Goal: Task Accomplishment & Management: Manage account settings

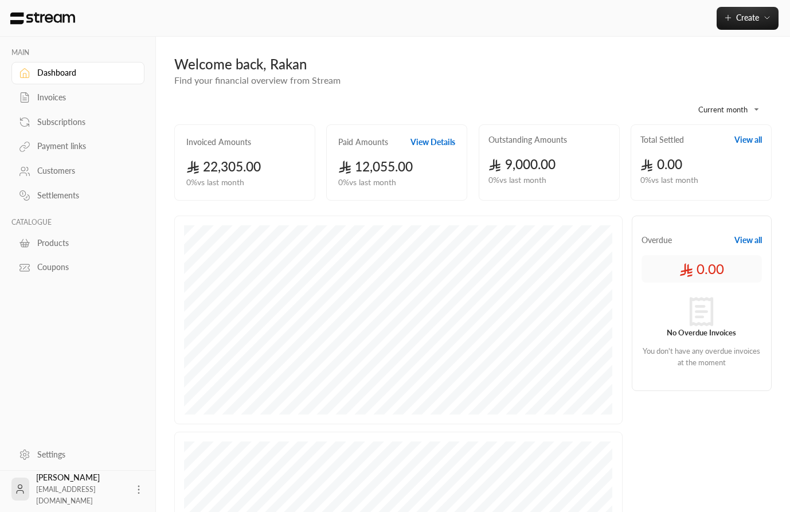
click at [487, 46] on div "**********" at bounding box center [473, 359] width 634 height 645
click at [56, 147] on div "Payment links" at bounding box center [83, 145] width 93 height 11
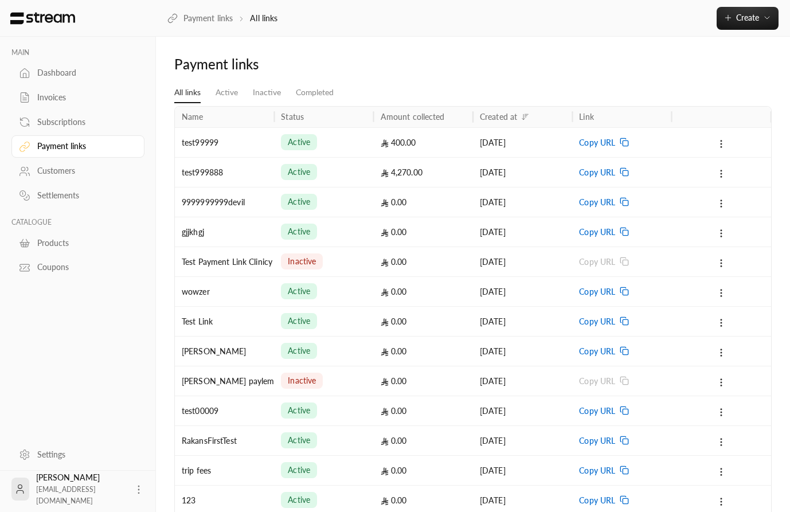
click at [252, 147] on div "test99999" at bounding box center [224, 142] width 85 height 29
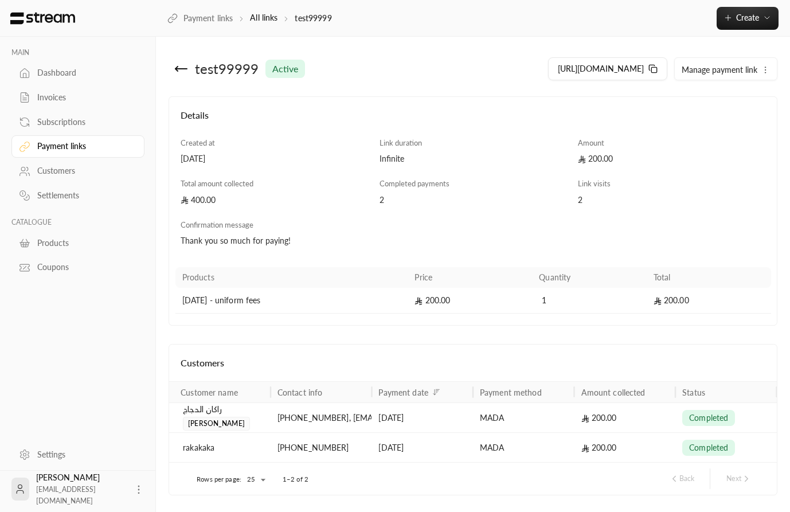
scroll to position [37, 0]
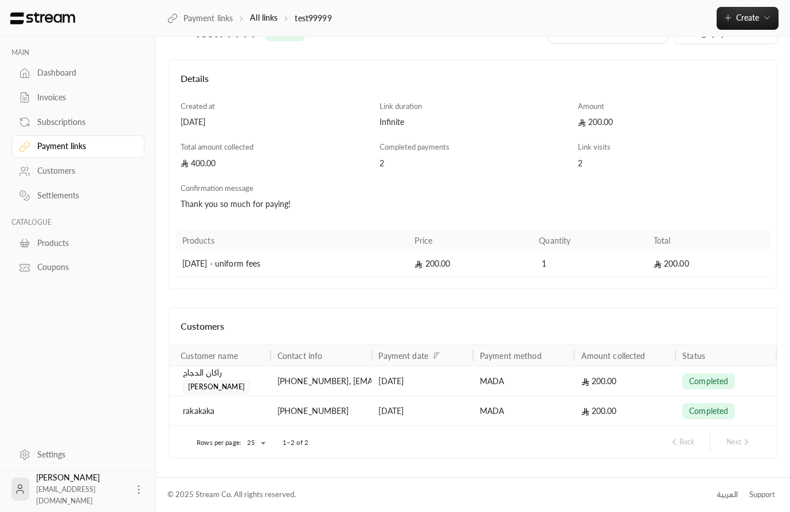
click at [329, 378] on div "[PHONE_NUMBER] , [EMAIL_ADDRESS][DOMAIN_NAME]" at bounding box center [321, 380] width 88 height 29
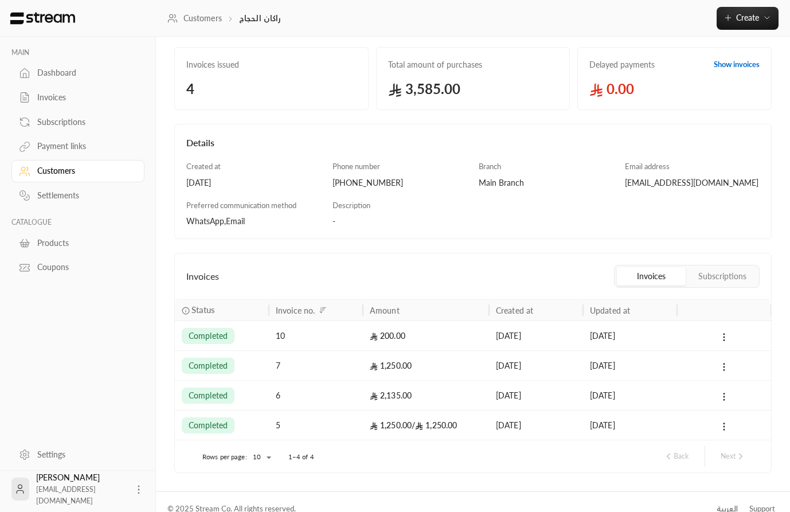
scroll to position [73, 0]
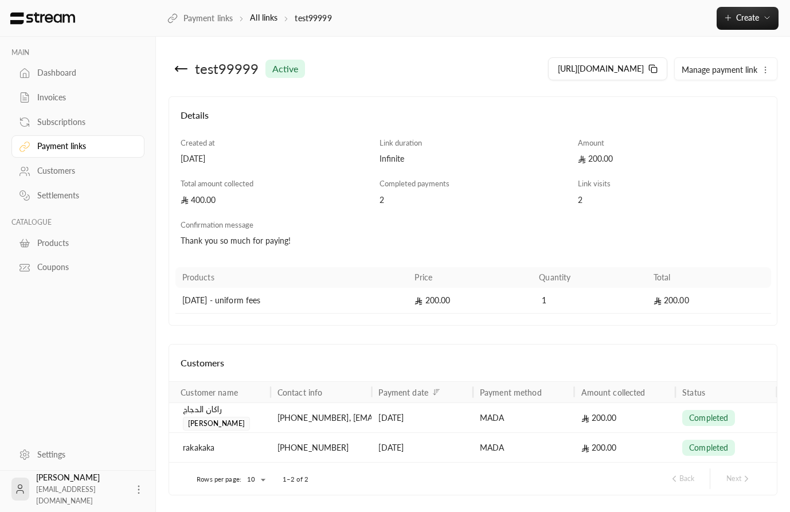
click at [592, 418] on div "200.00" at bounding box center [625, 417] width 88 height 29
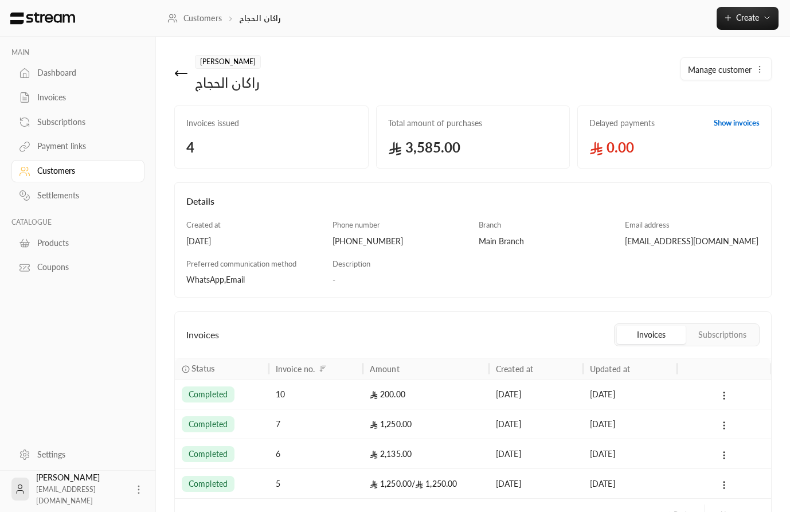
scroll to position [73, 0]
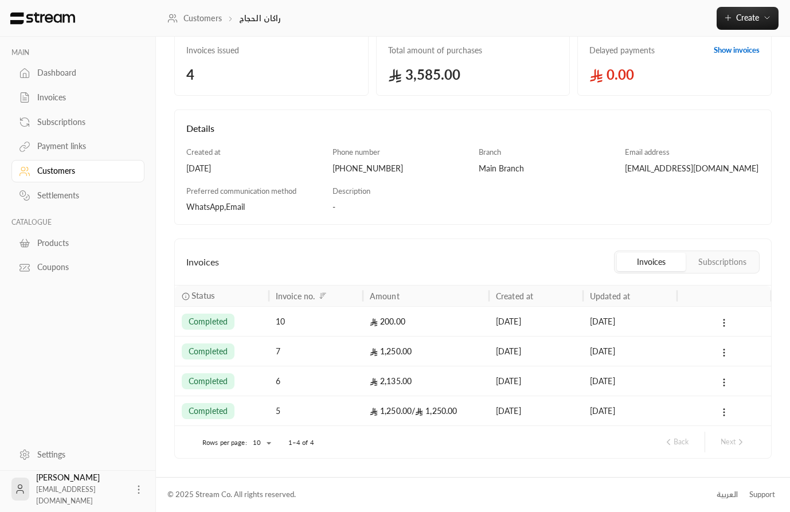
click at [455, 318] on div "200.00" at bounding box center [426, 321] width 112 height 29
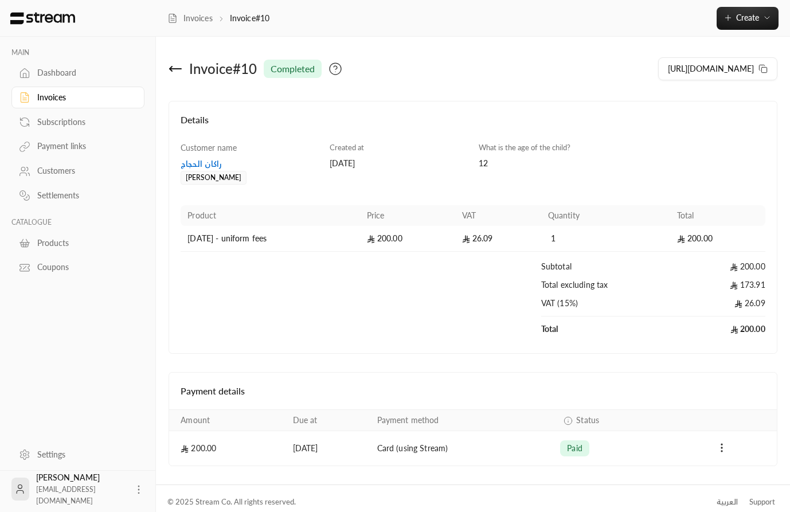
scroll to position [7, 0]
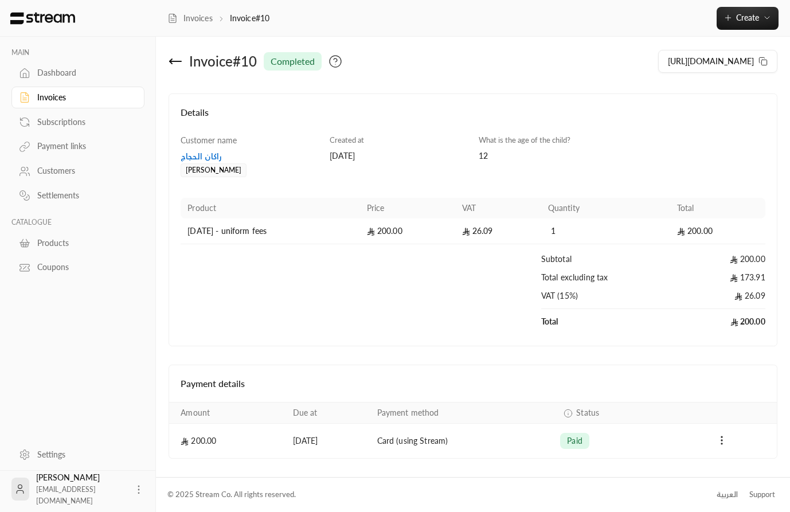
click at [71, 149] on div "Payment links" at bounding box center [83, 145] width 93 height 11
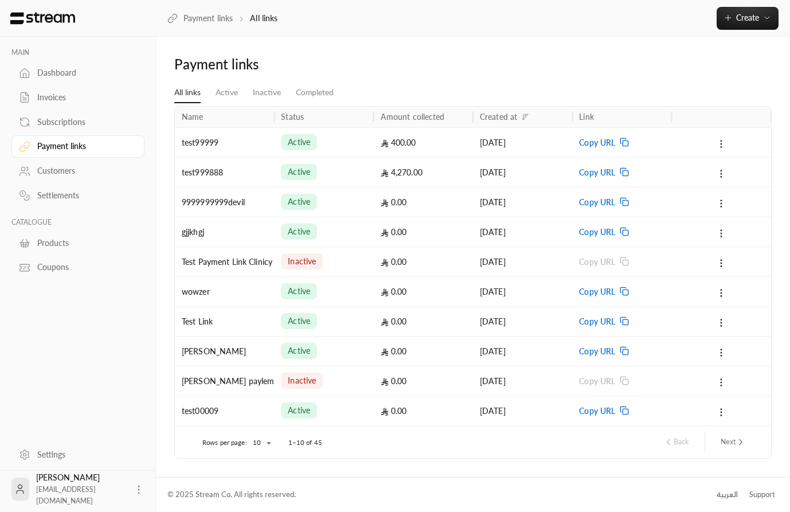
click at [354, 138] on div "active" at bounding box center [323, 142] width 85 height 29
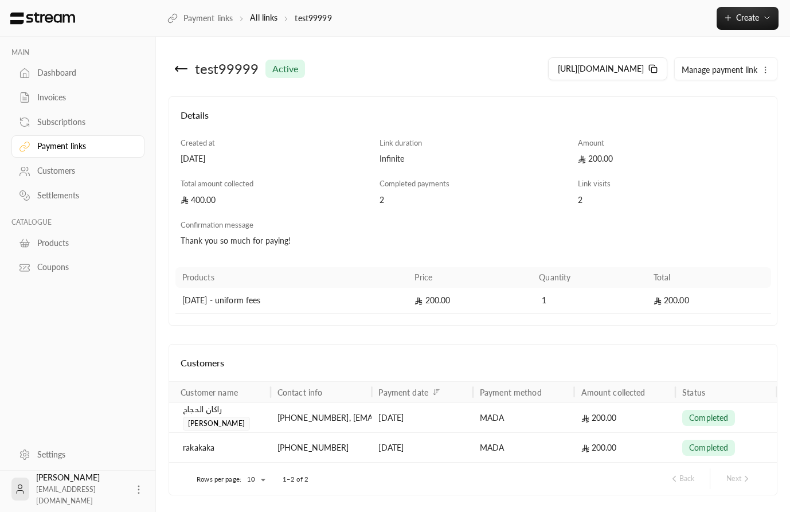
click at [64, 175] on div "Customers" at bounding box center [83, 170] width 93 height 11
click at [423, 418] on div "[DATE]" at bounding box center [422, 417] width 88 height 29
click at [390, 416] on div "[DATE]" at bounding box center [422, 417] width 88 height 29
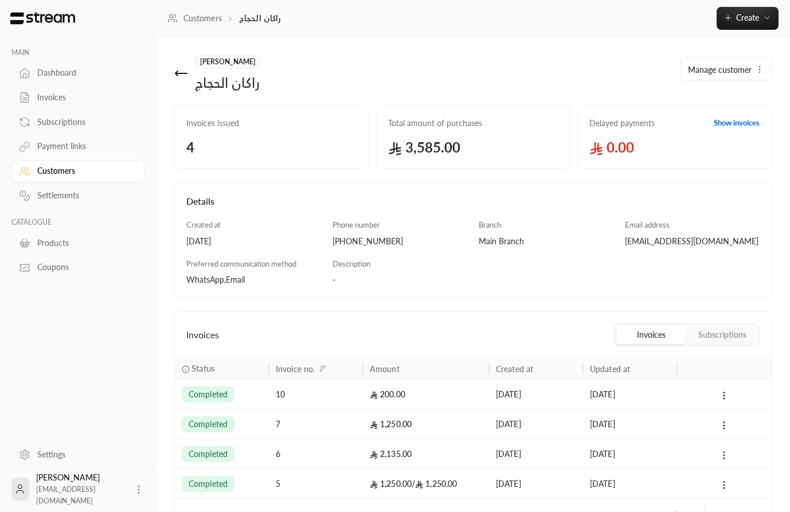
click at [428, 397] on div "200.00" at bounding box center [426, 393] width 112 height 29
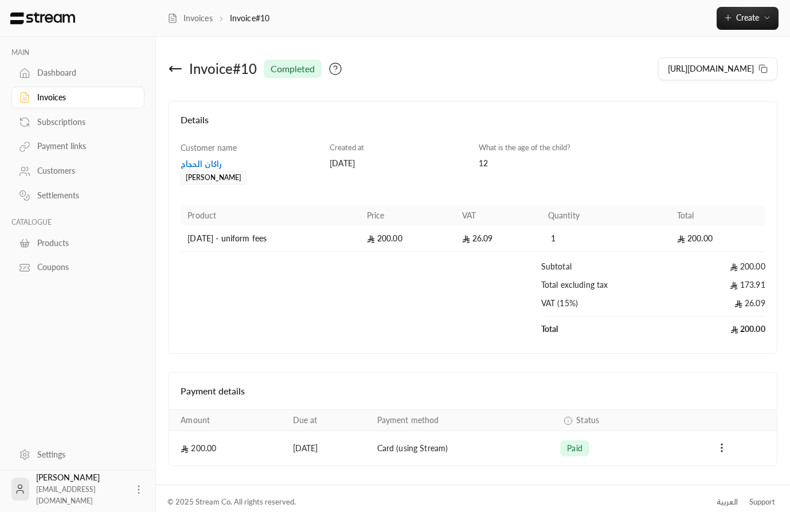
click at [133, 488] on icon at bounding box center [138, 489] width 11 height 11
click at [109, 488] on li "Logout" at bounding box center [110, 489] width 42 height 18
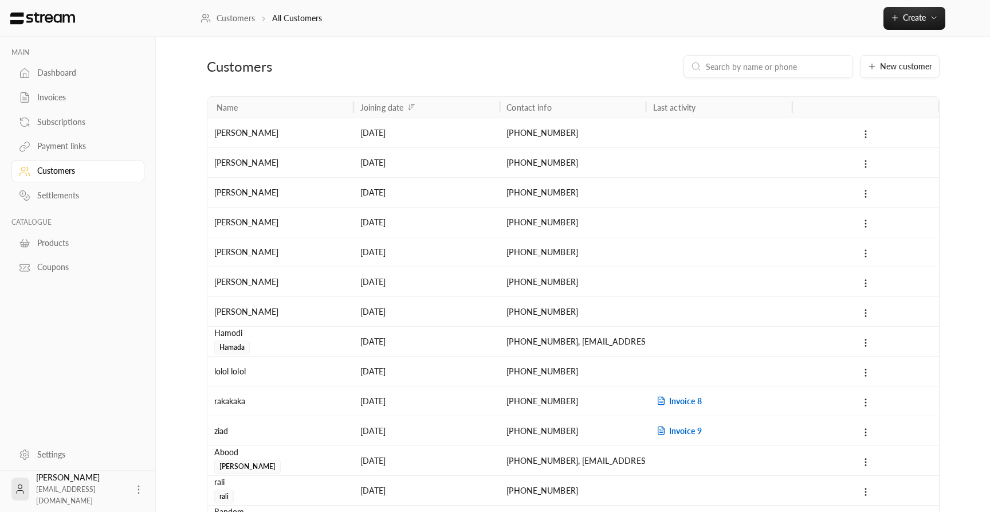
click at [75, 143] on div "Payment links" at bounding box center [83, 145] width 93 height 11
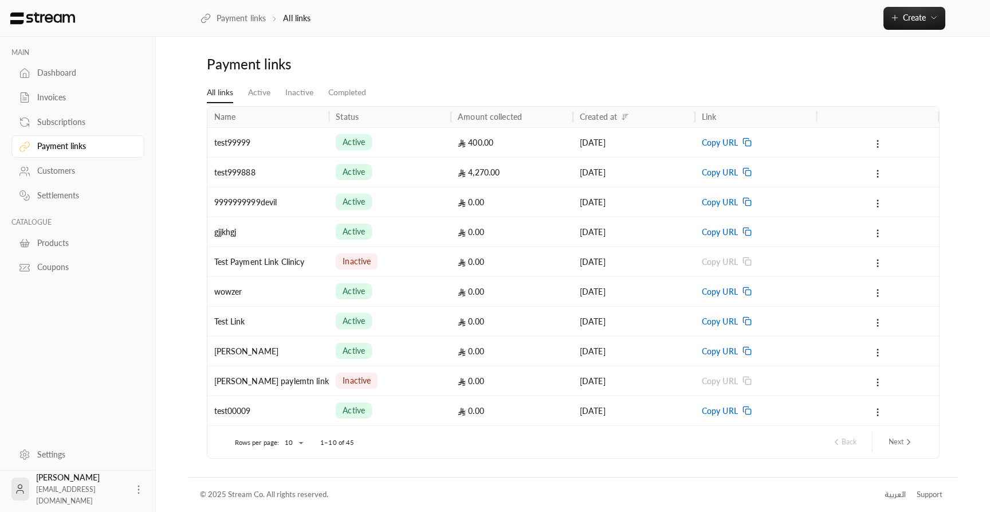
click at [437, 138] on div "active" at bounding box center [390, 142] width 108 height 29
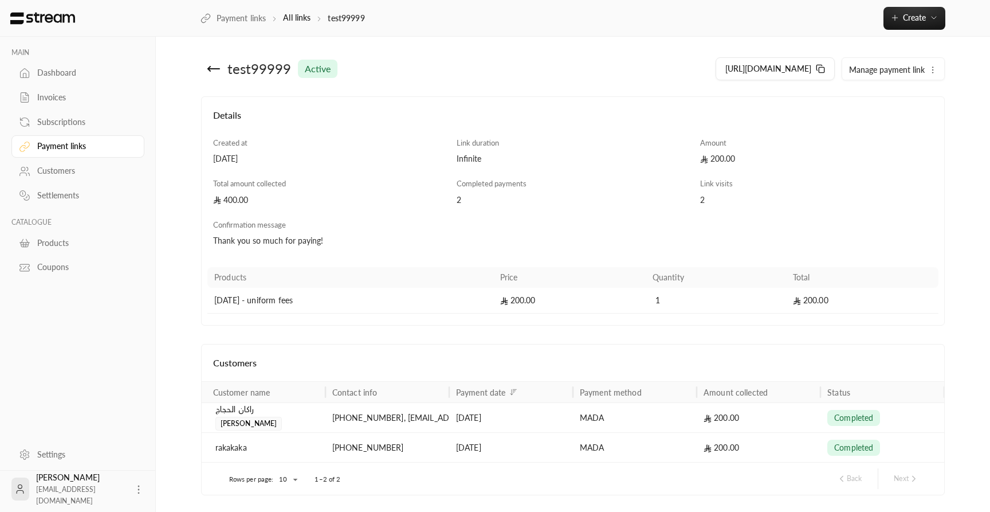
click at [406, 416] on div "[PHONE_NUMBER] , [EMAIL_ADDRESS][DOMAIN_NAME]" at bounding box center [387, 417] width 110 height 29
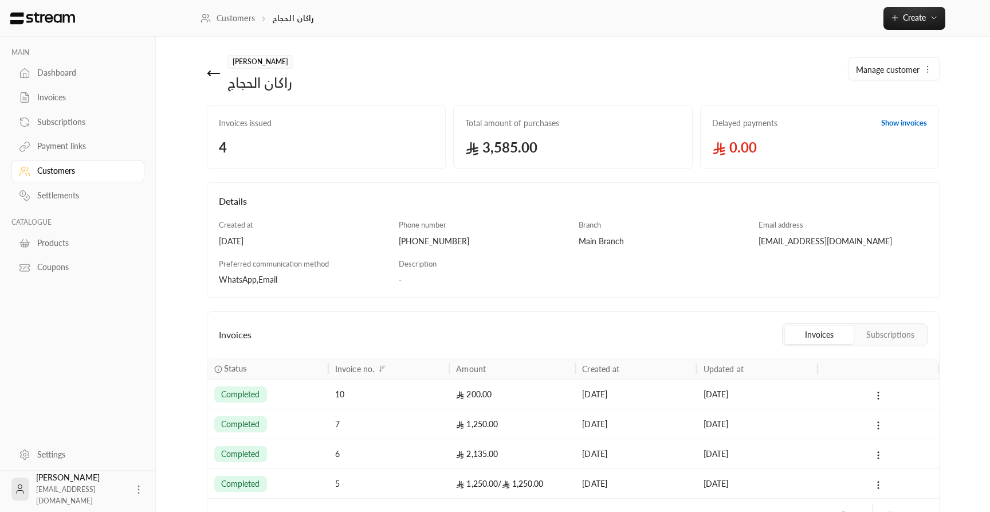
click at [420, 394] on div "10" at bounding box center [388, 393] width 107 height 29
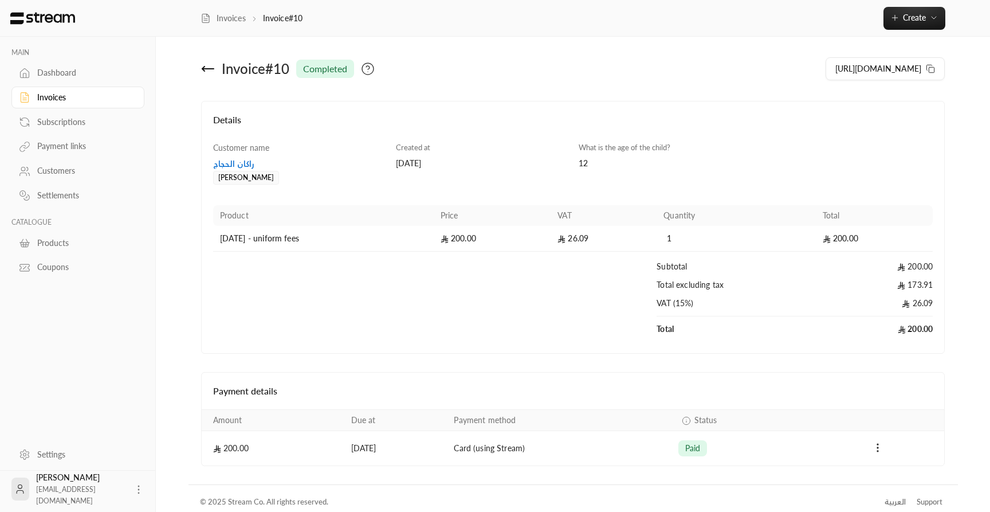
scroll to position [7, 0]
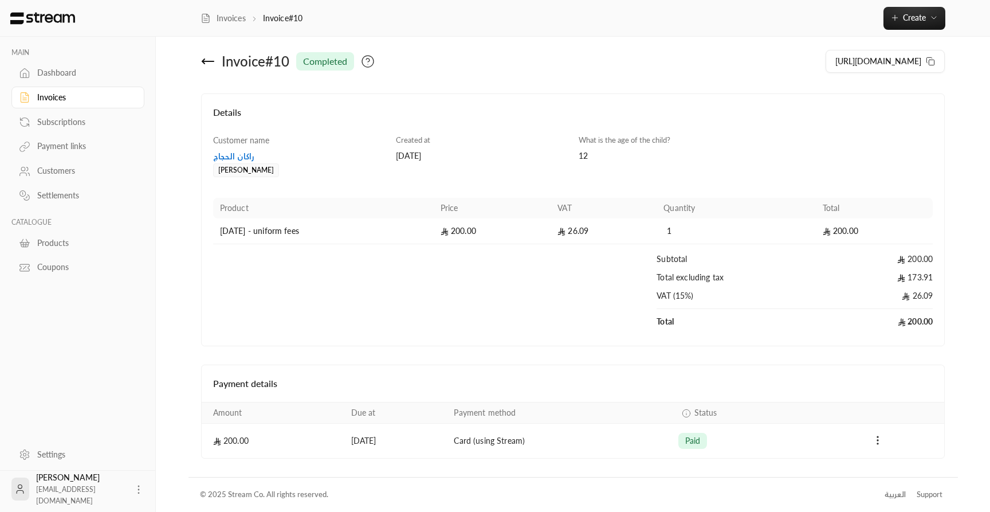
click at [72, 148] on div "Payment links" at bounding box center [83, 145] width 93 height 11
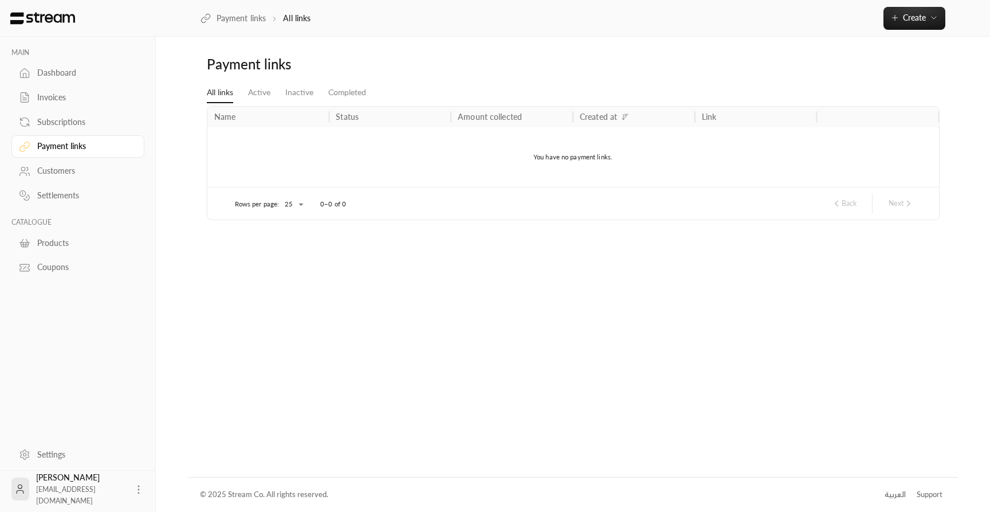
click at [61, 174] on div "Customers" at bounding box center [83, 170] width 93 height 11
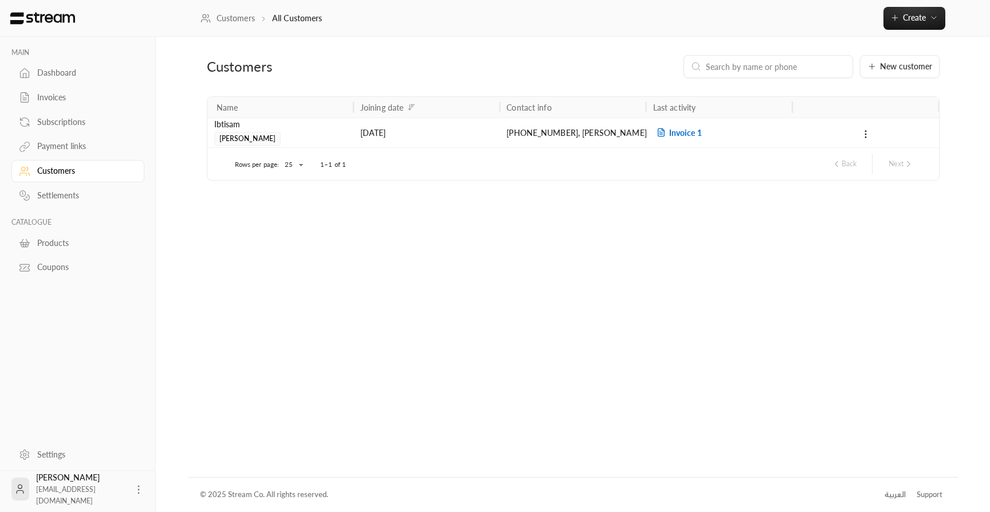
click at [133, 492] on icon at bounding box center [138, 489] width 11 height 11
click at [114, 491] on li "Logout" at bounding box center [110, 489] width 42 height 18
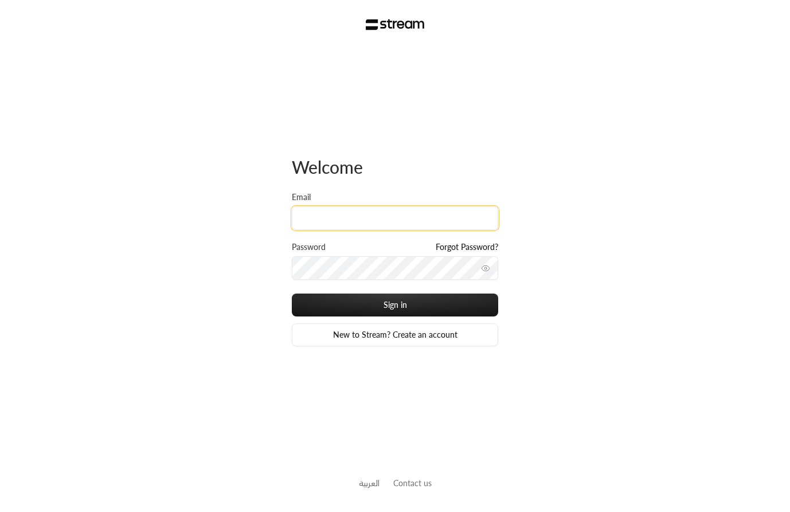
click at [350, 219] on input "Email" at bounding box center [395, 217] width 206 height 23
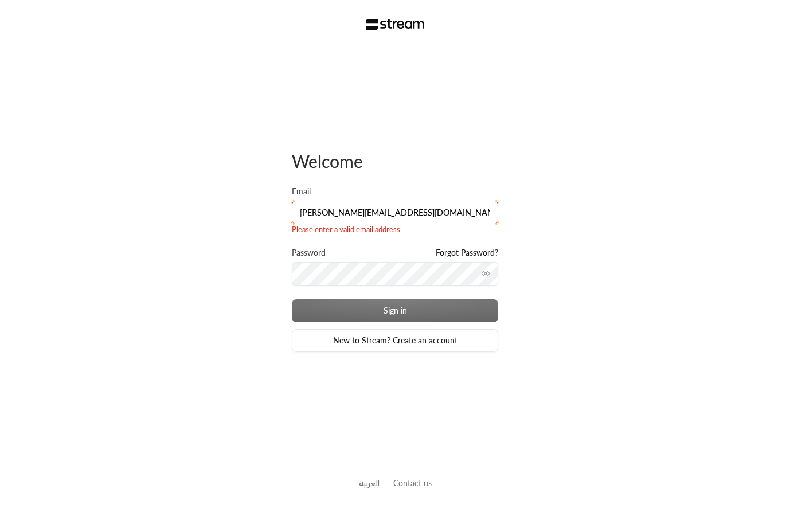
type input "ibtisam+a3@streampay.sa"
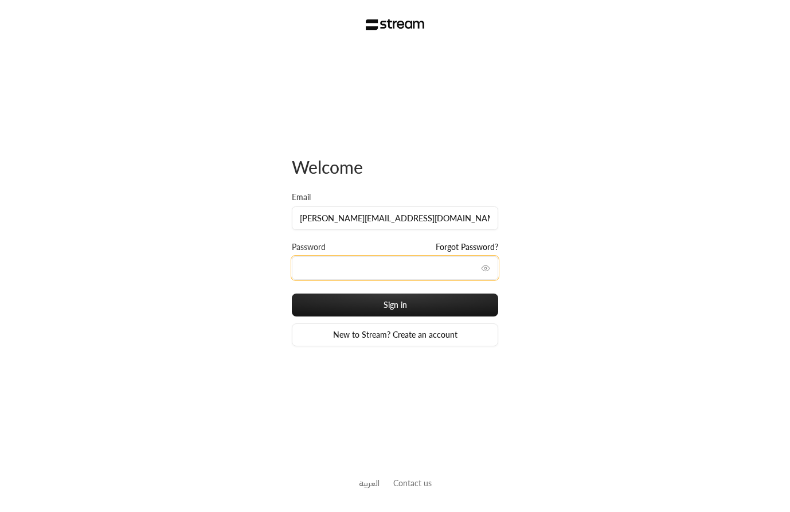
click at [292, 293] on button "Sign in" at bounding box center [395, 304] width 206 height 23
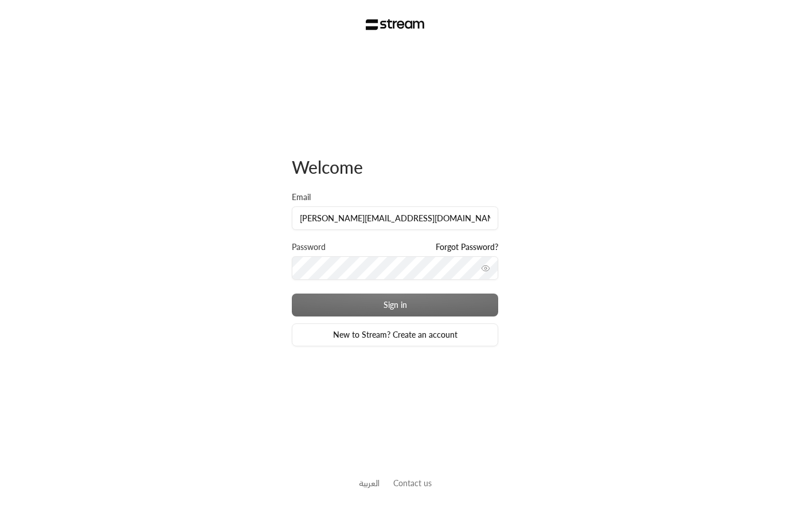
click at [697, 207] on div "Welcome Email ibtisam+a3@streampay.sa Password Forgot Password? Sign in New to …" at bounding box center [395, 256] width 790 height 512
